Goal: Task Accomplishment & Management: Manage account settings

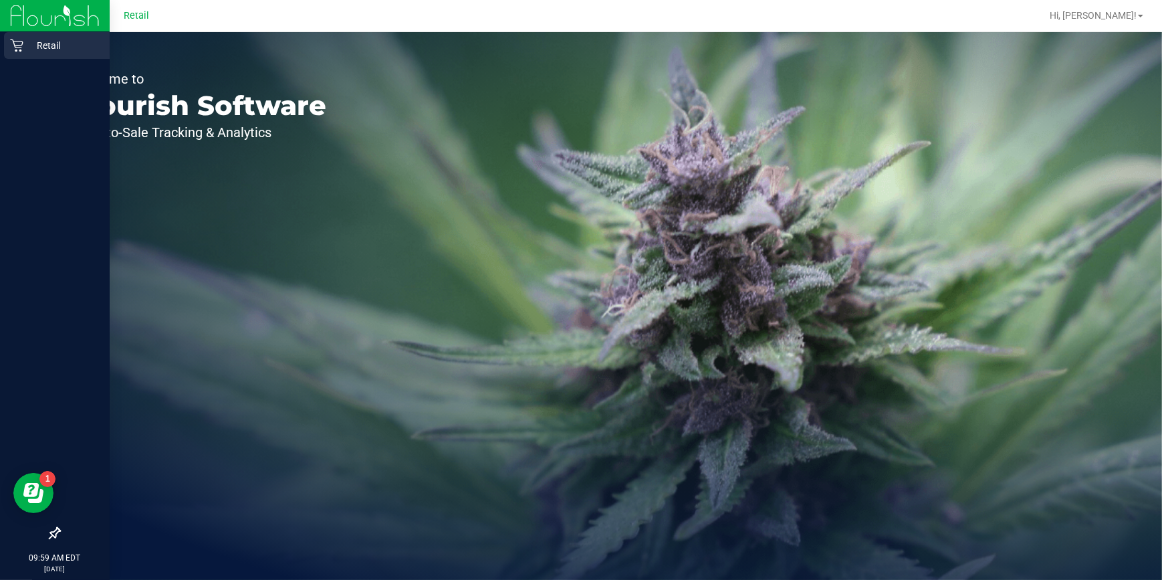
click at [26, 50] on p "Retail" at bounding box center [63, 45] width 80 height 16
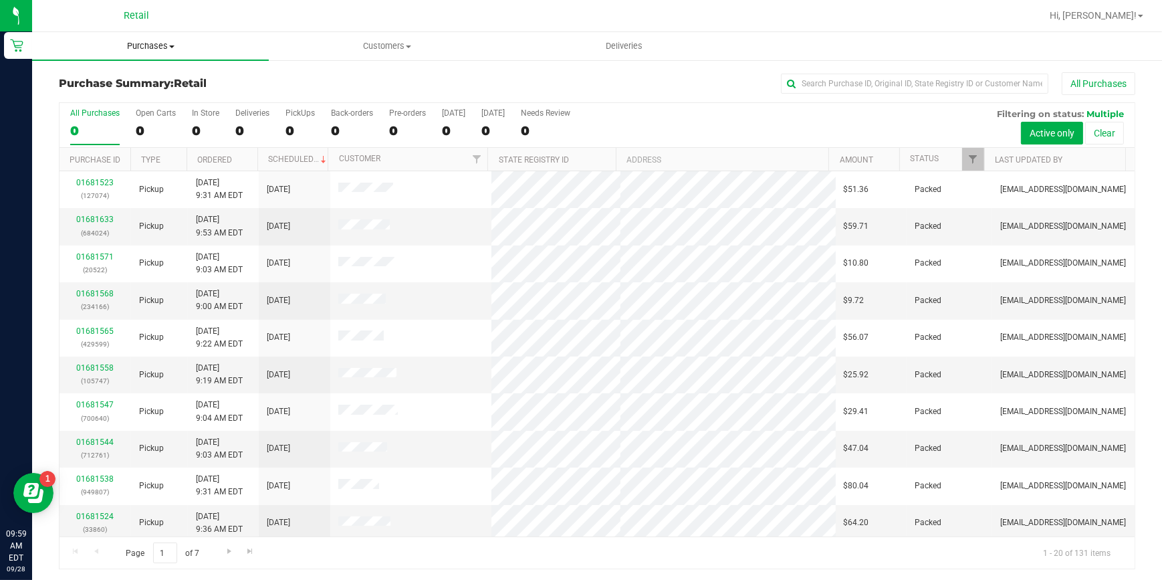
click at [146, 58] on uib-tab-heading "Purchases Summary of purchases Fulfillment All purchases" at bounding box center [150, 46] width 237 height 28
click at [148, 45] on span "Purchases" at bounding box center [150, 46] width 237 height 12
click at [152, 47] on span "Purchases" at bounding box center [150, 46] width 237 height 12
click at [155, 78] on span "Summary of purchases" at bounding box center [100, 80] width 137 height 11
click at [853, 80] on input "text" at bounding box center [915, 84] width 268 height 20
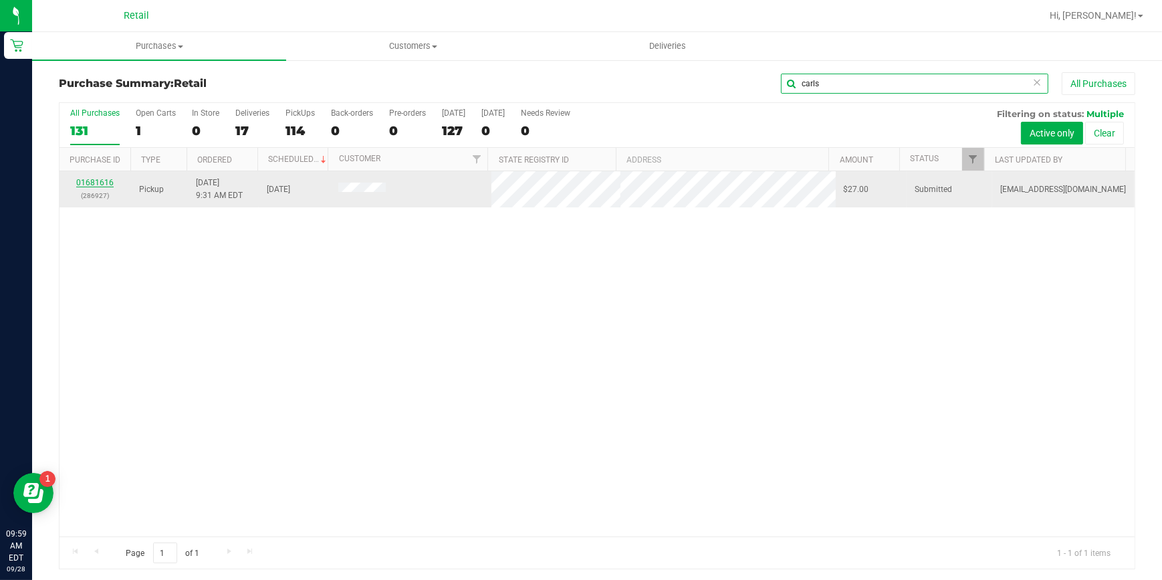
type input "carls"
click at [83, 182] on link "01681616" at bounding box center [94, 182] width 37 height 9
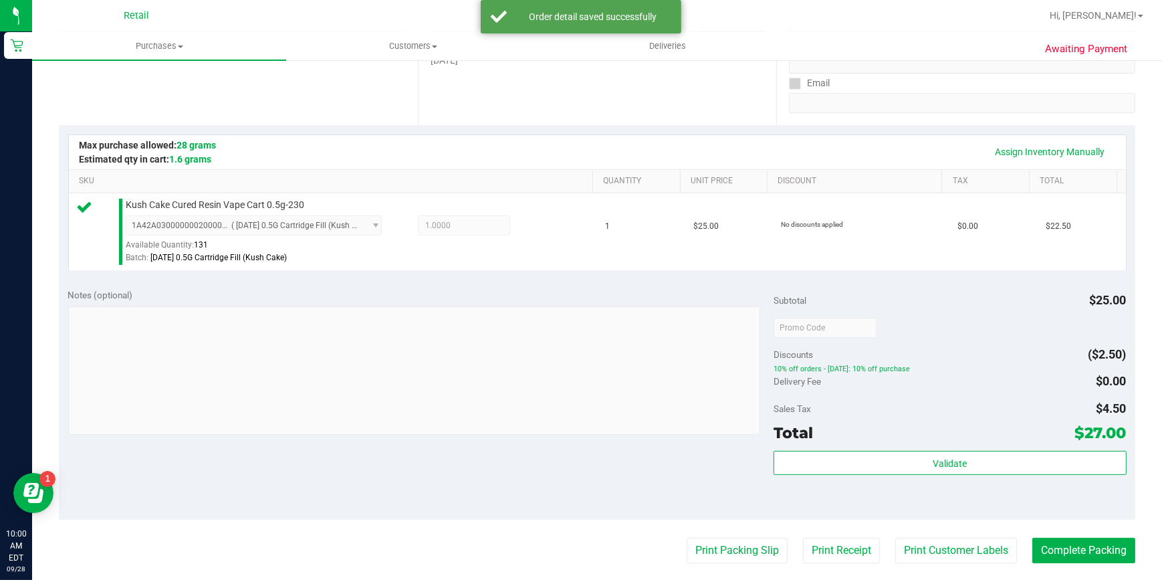
scroll to position [512, 0]
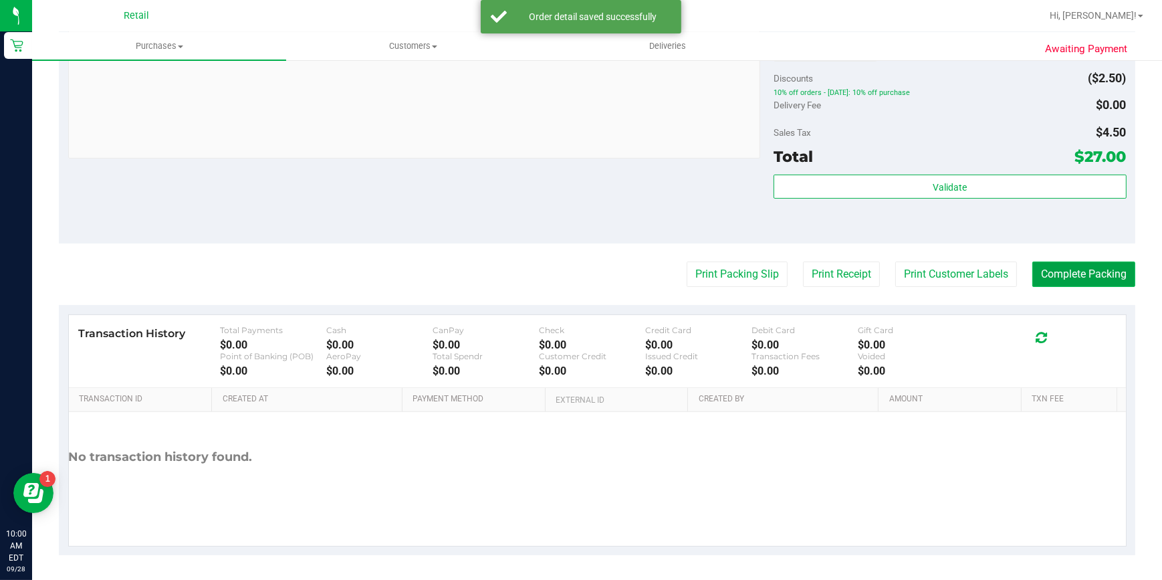
click at [1071, 279] on button "Complete Packing" at bounding box center [1084, 273] width 103 height 25
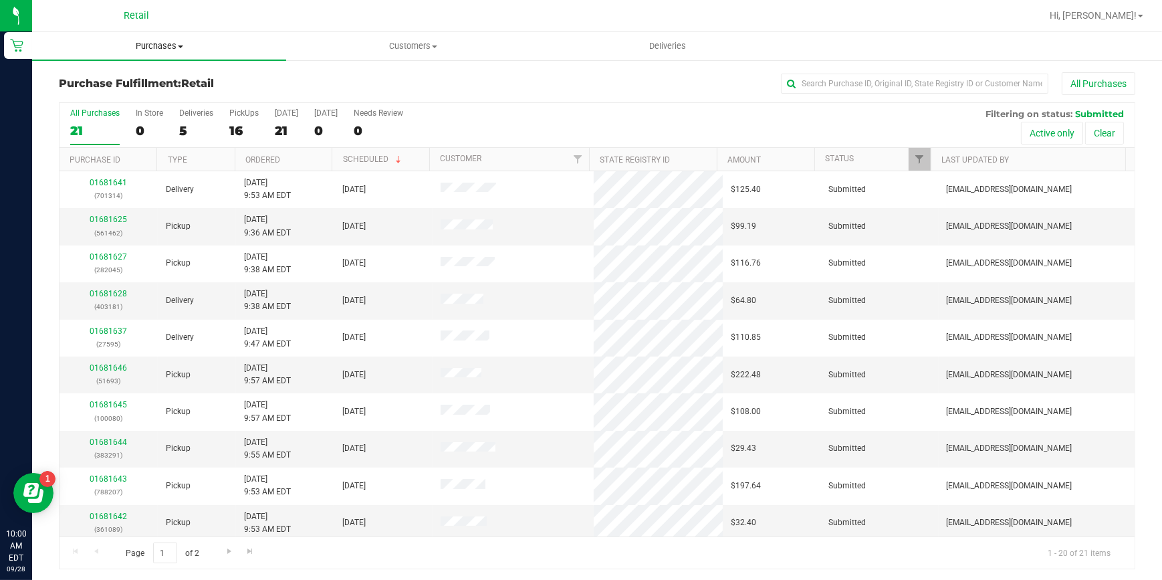
click at [160, 43] on span "Purchases" at bounding box center [159, 46] width 254 height 12
click at [160, 80] on span "Summary of purchases" at bounding box center [100, 80] width 137 height 11
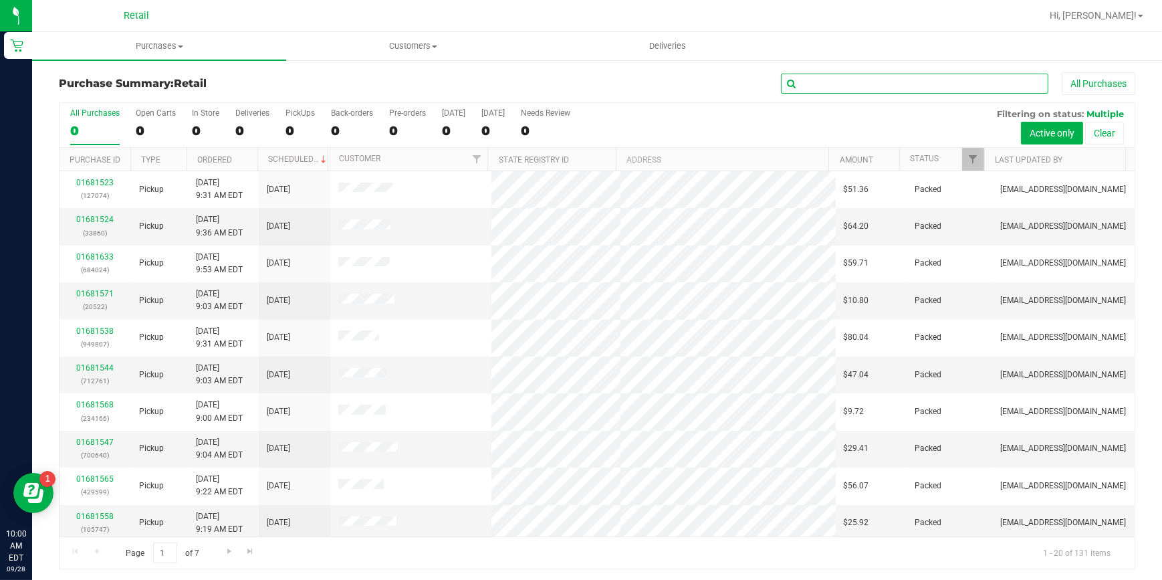
click at [855, 82] on input "text" at bounding box center [915, 84] width 268 height 20
click at [850, 85] on input "text" at bounding box center [915, 84] width 268 height 20
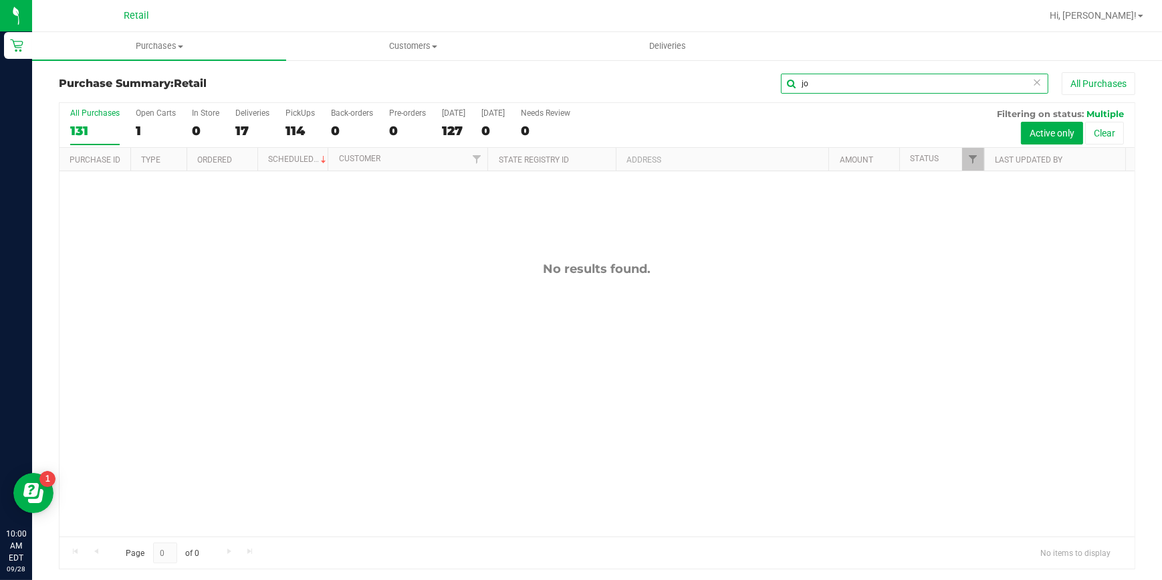
type input "j"
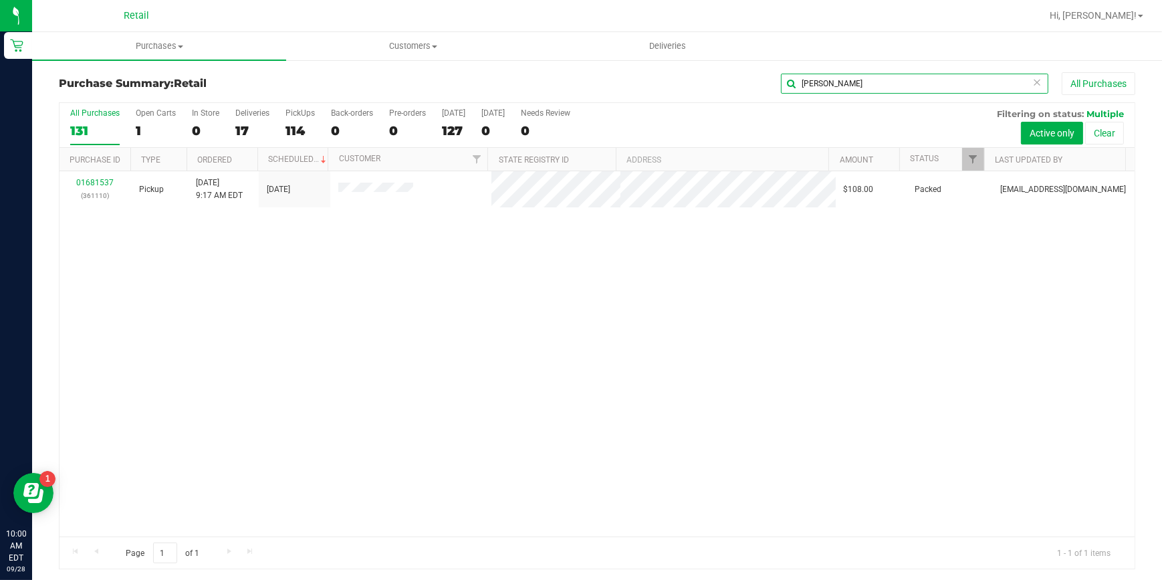
type input "[PERSON_NAME]"
